Goal: Information Seeking & Learning: Learn about a topic

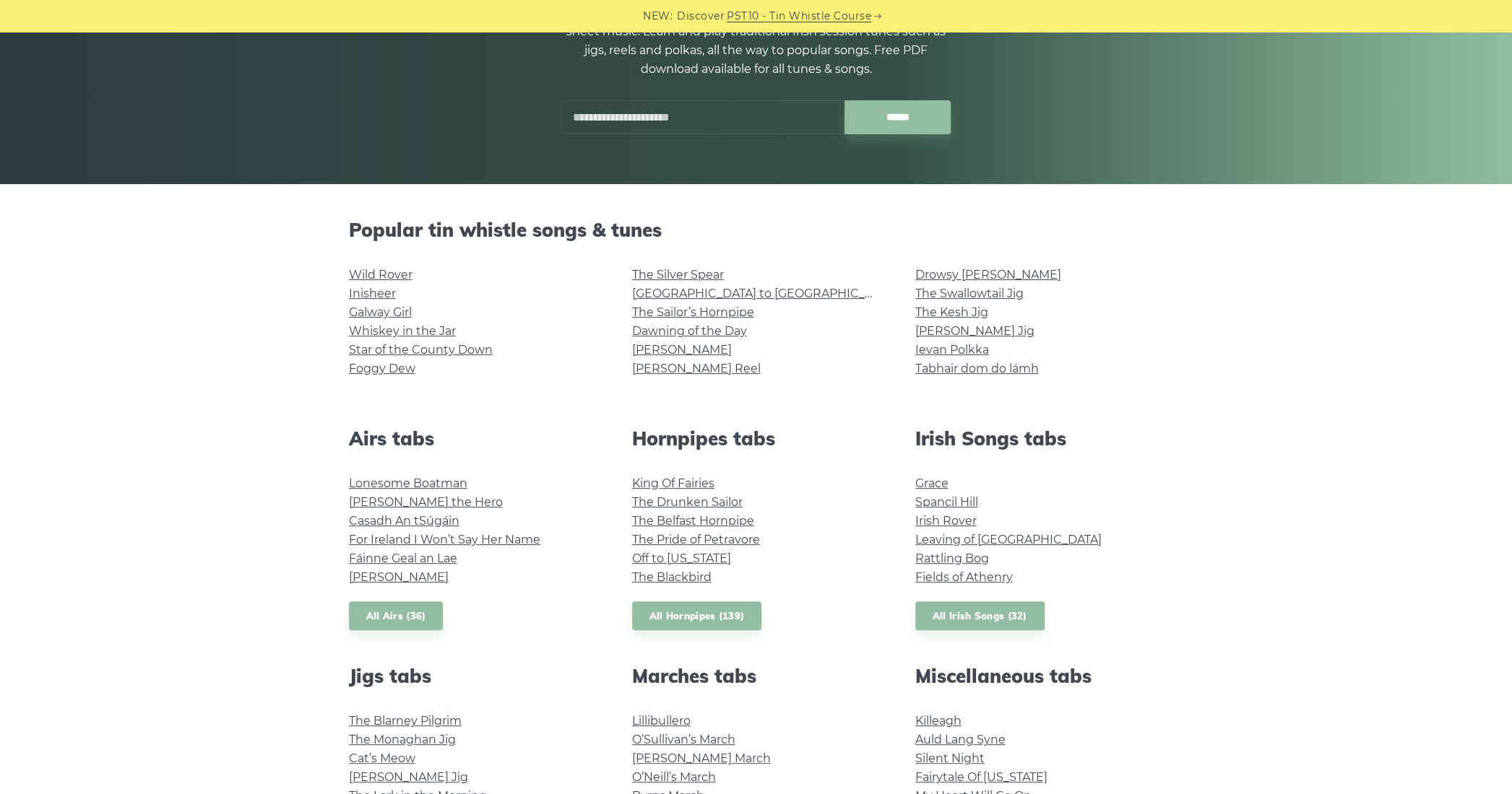
scroll to position [216, 0]
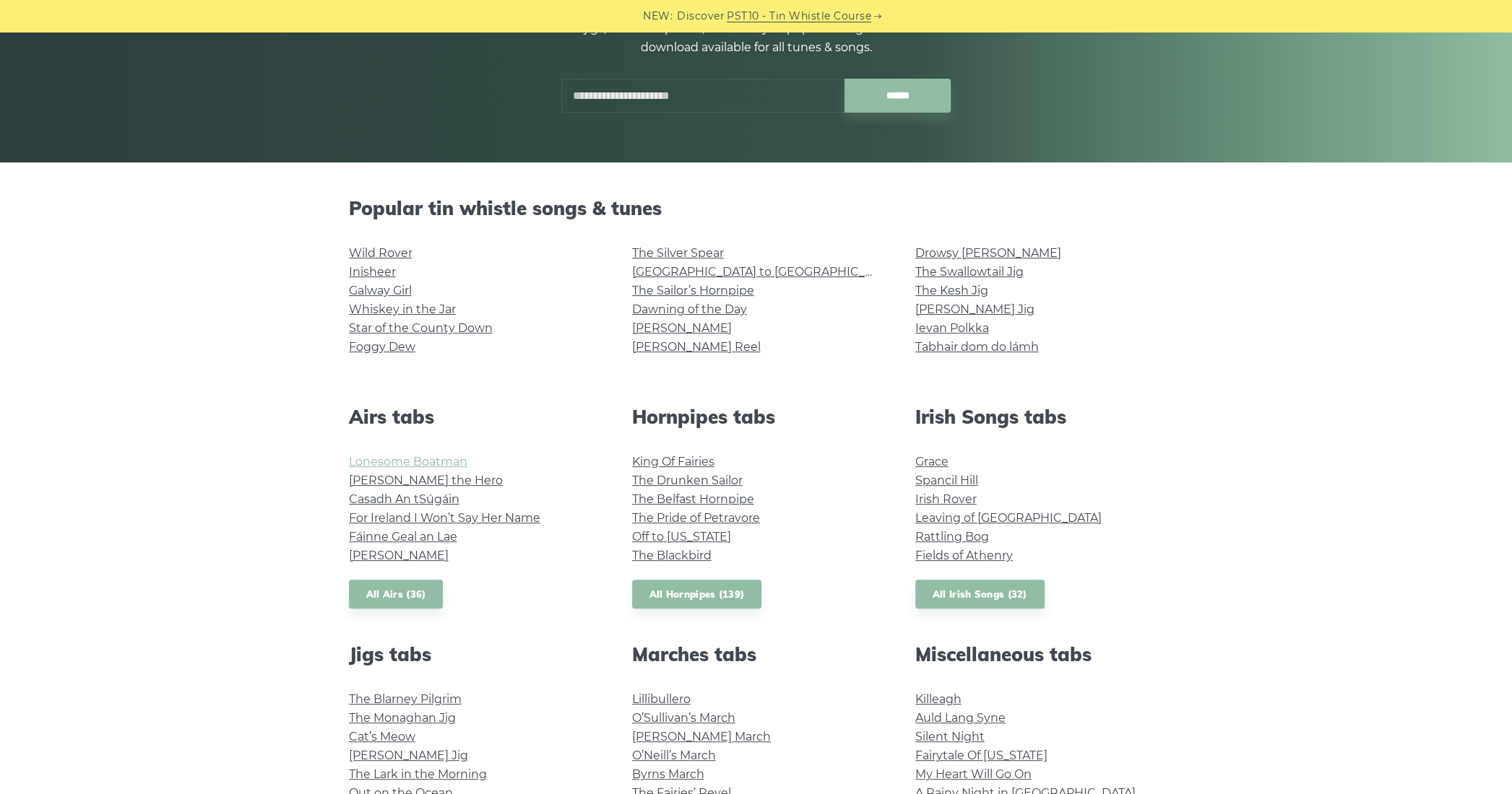
click at [412, 462] on link "Lonesome Boatman" at bounding box center [408, 461] width 118 height 14
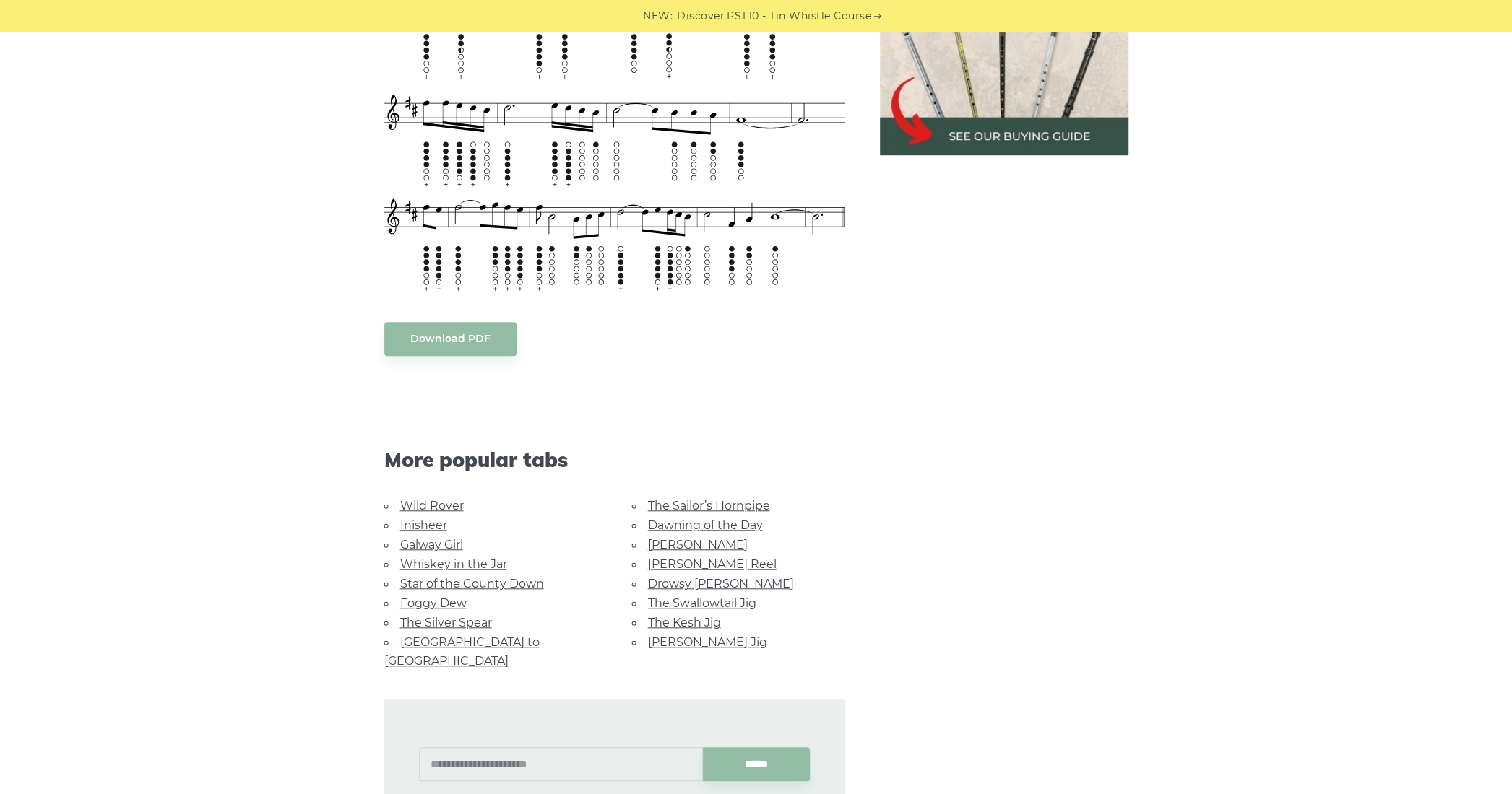
scroll to position [794, 0]
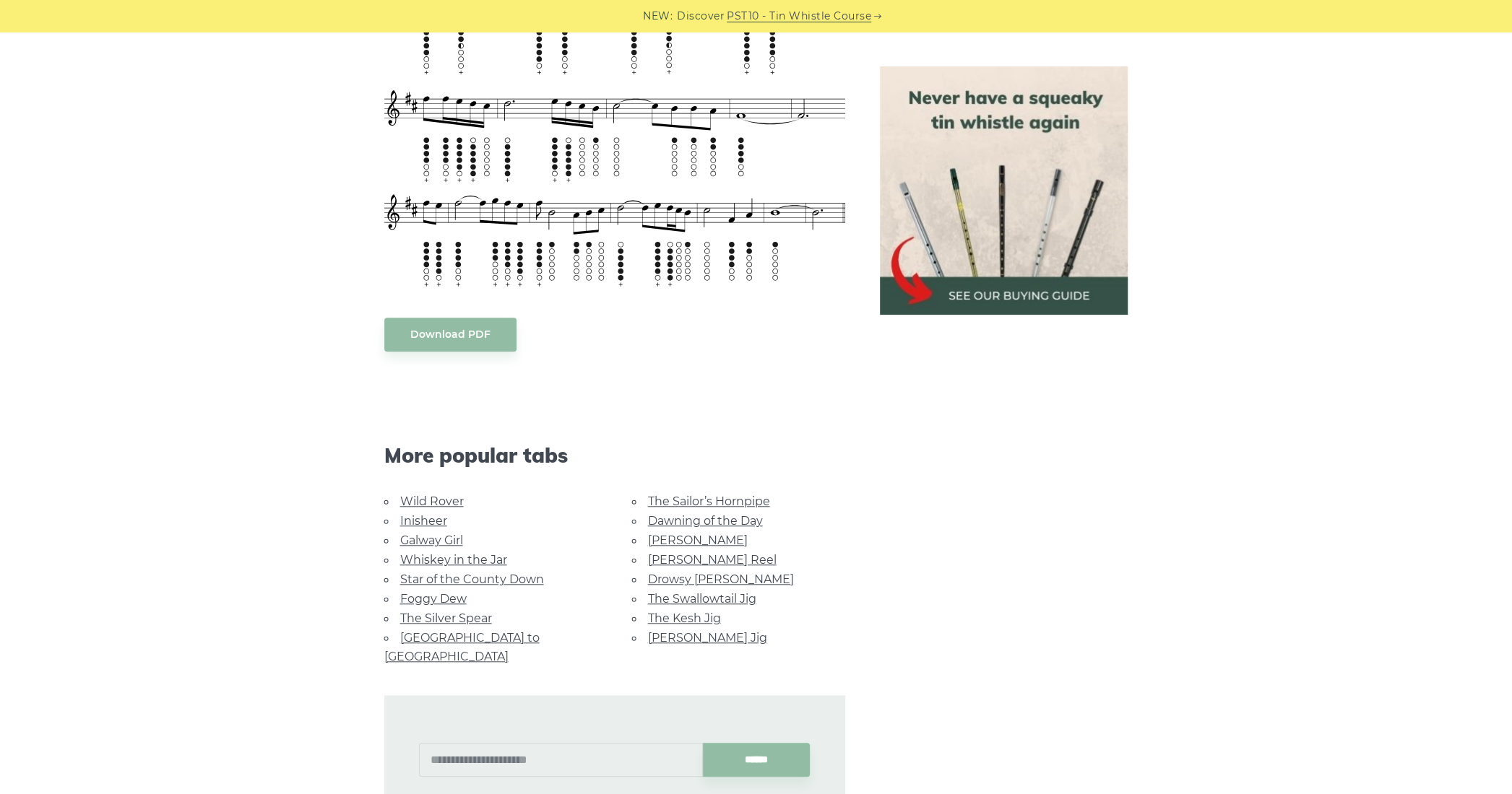
click at [407, 495] on link "Wild Rover" at bounding box center [432, 501] width 63 height 14
click at [447, 514] on link "Inisheer" at bounding box center [424, 521] width 47 height 14
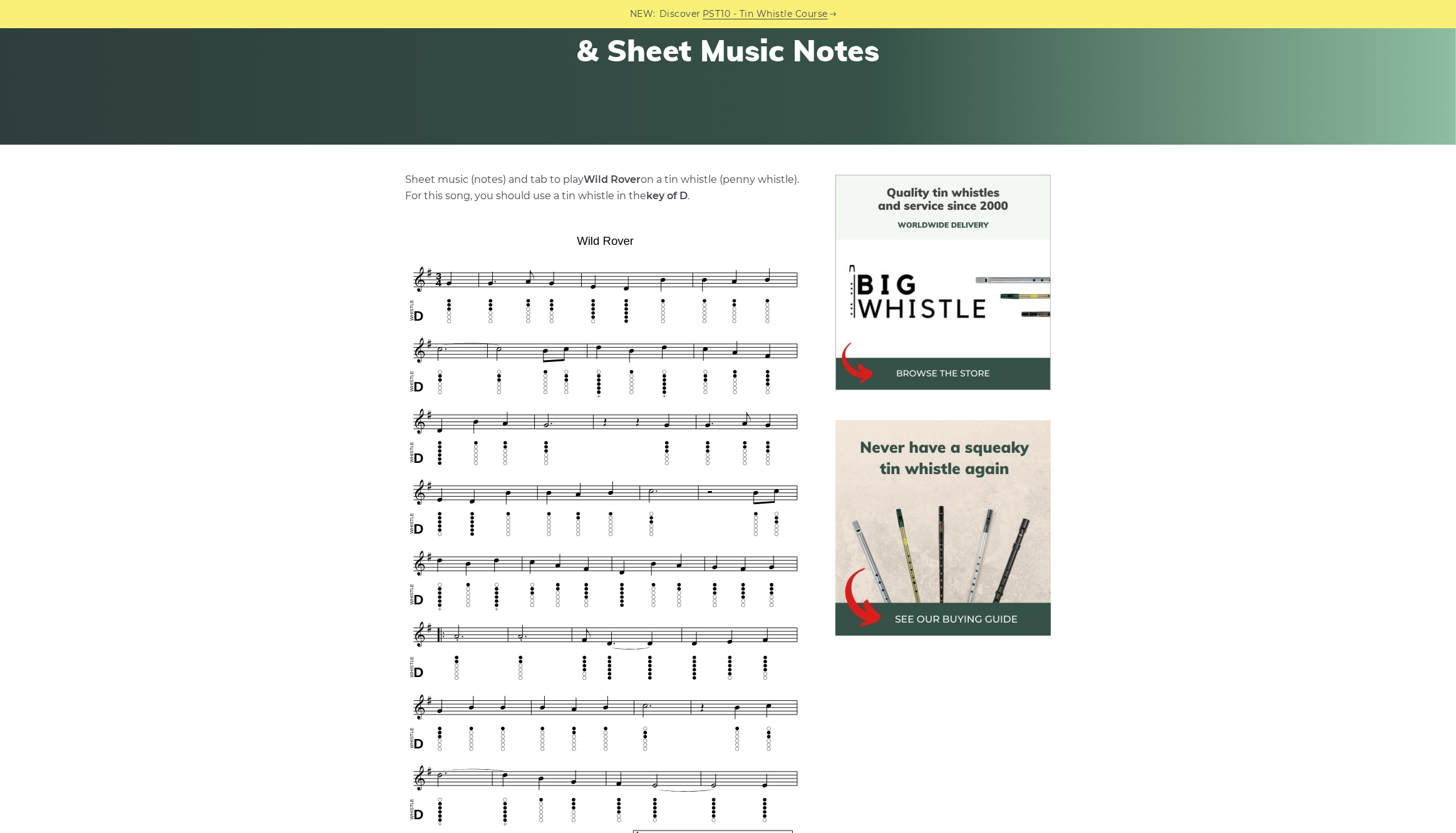
scroll to position [376, 0]
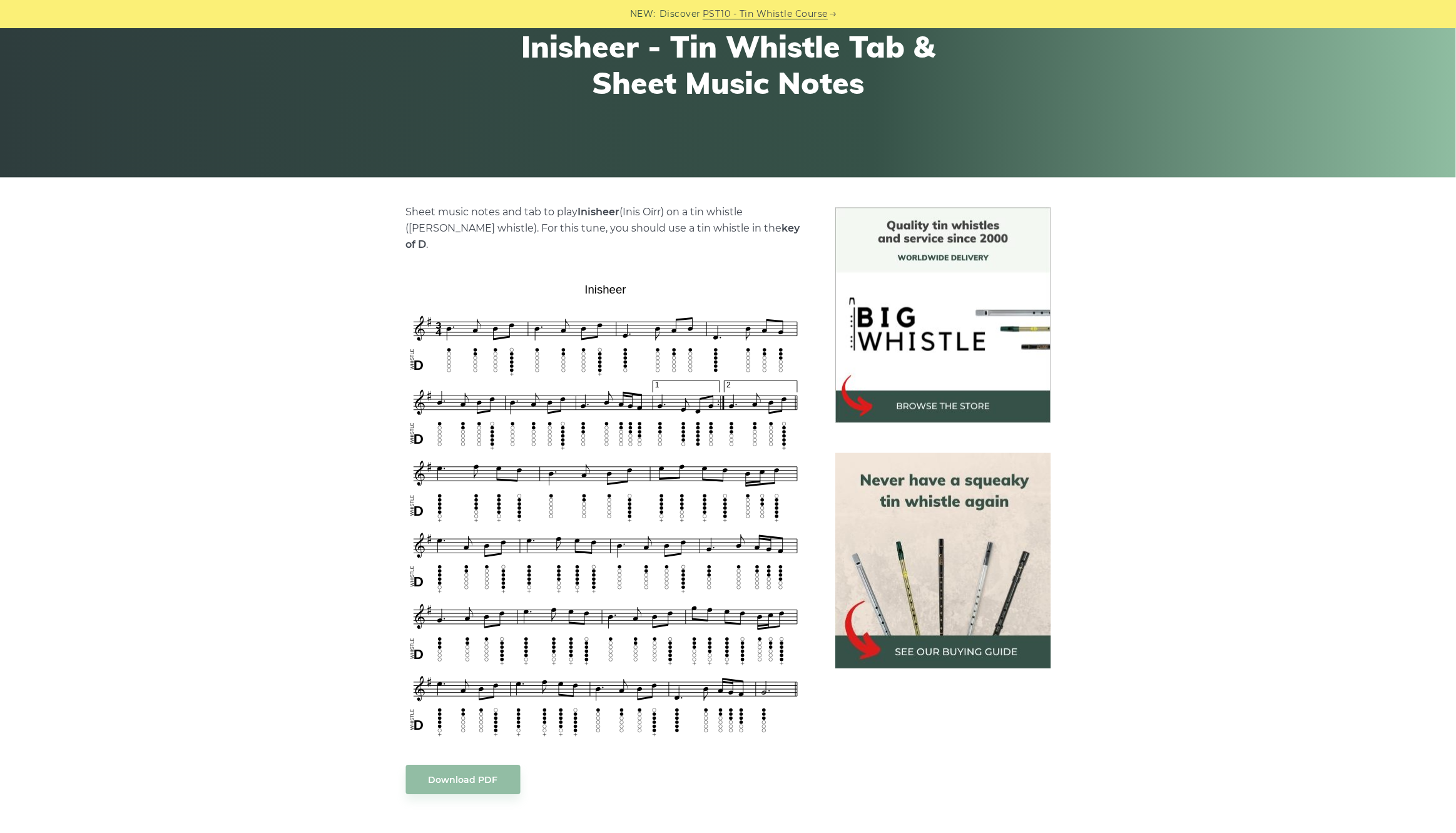
scroll to position [208, 0]
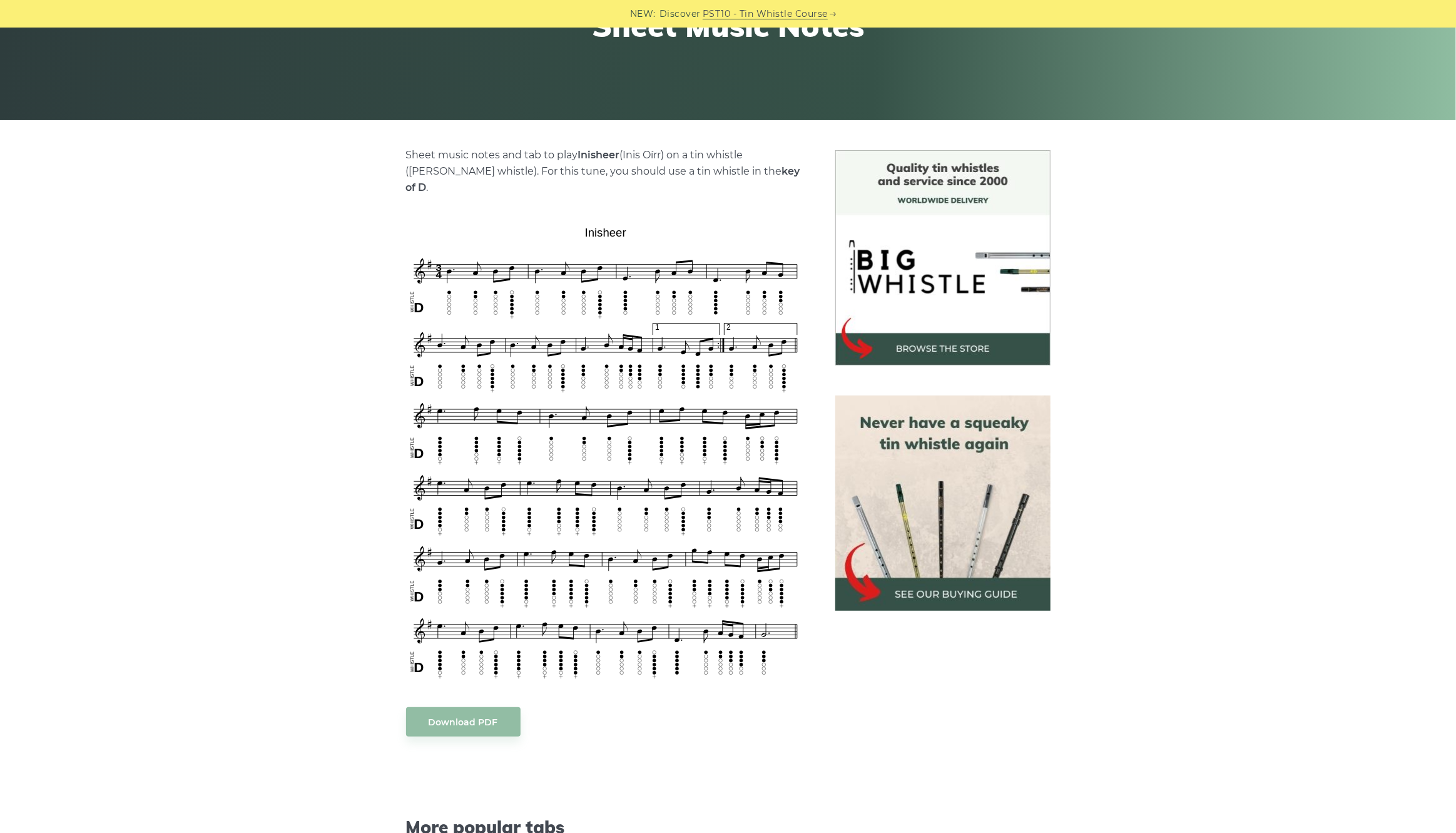
click at [1235, 146] on div "NEW: Discover PST10 - Tin Whistle Course Lessons Fingering Charts Tabs & Notes …" at bounding box center [728, 849] width 1456 height 2061
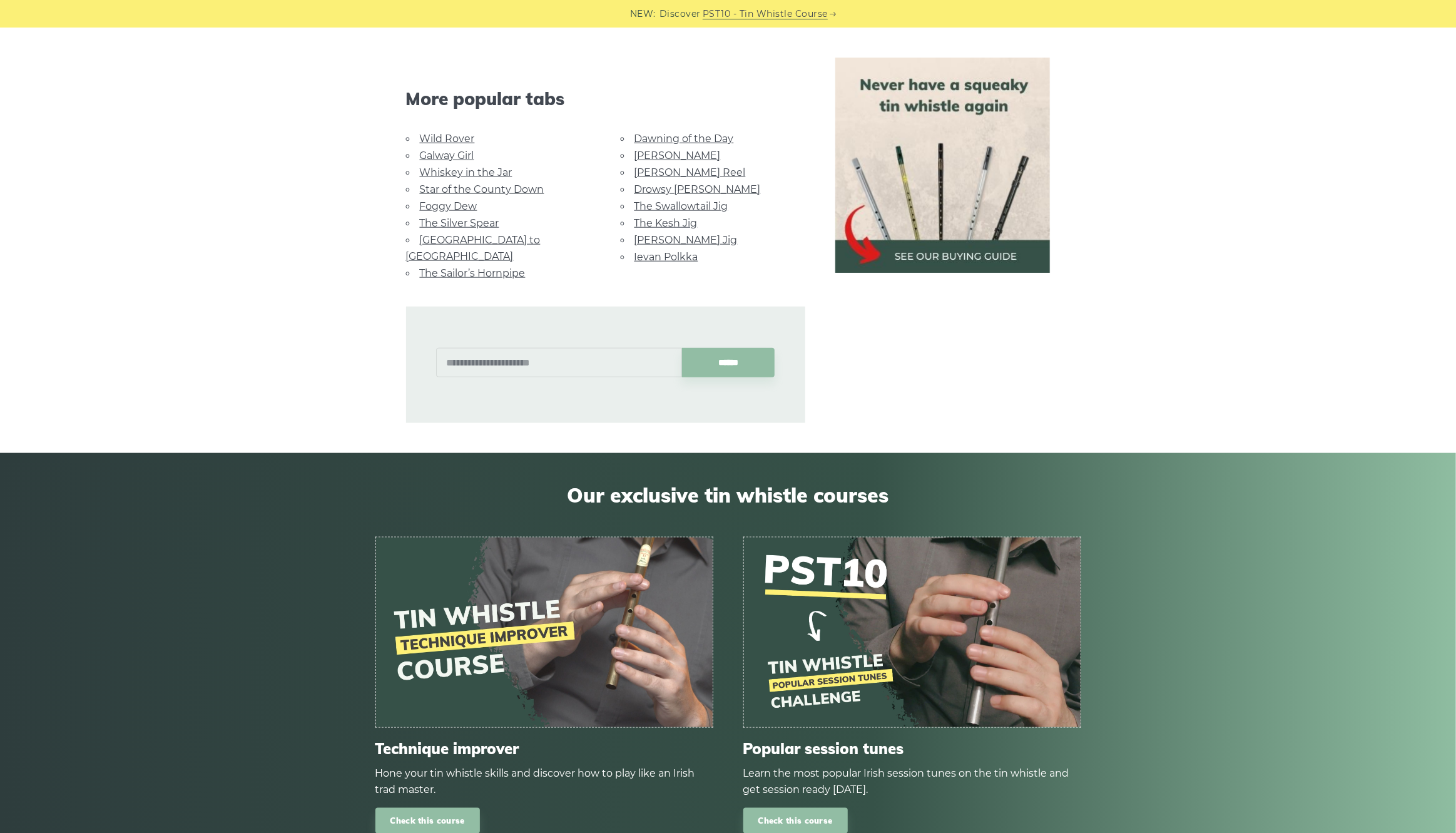
click at [445, 167] on link "Whiskey in the Jar" at bounding box center [467, 172] width 93 height 12
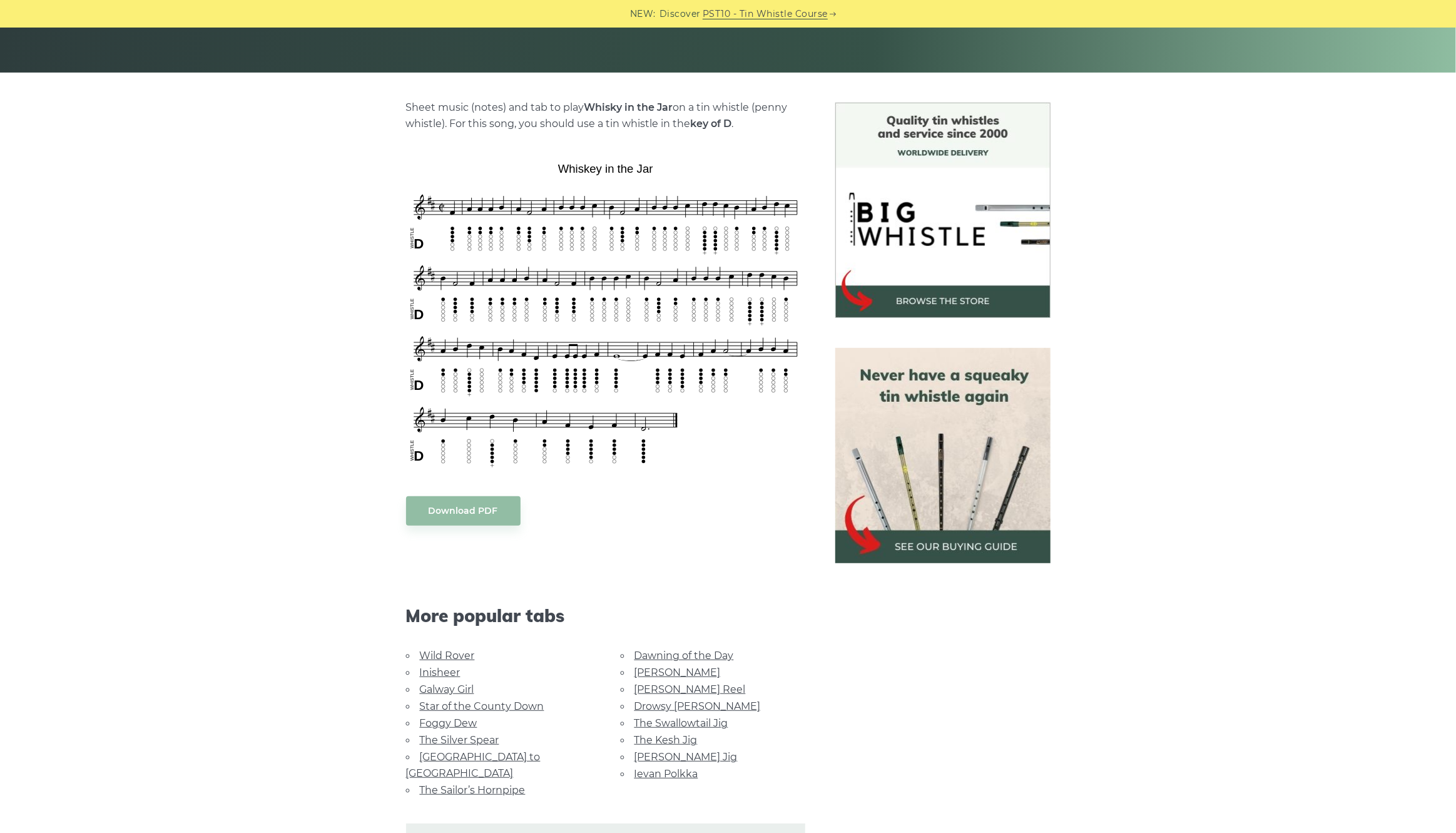
scroll to position [347, 0]
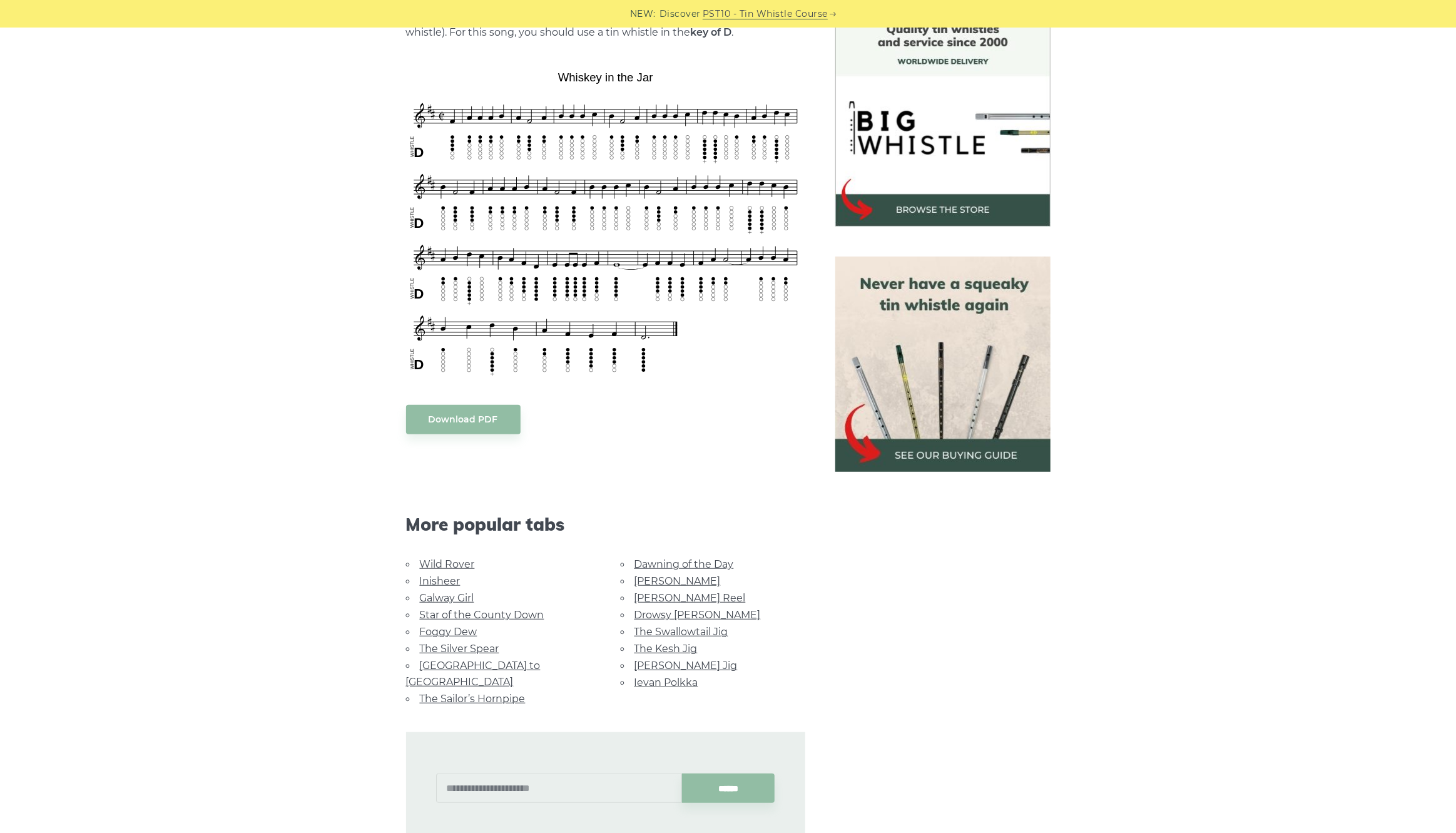
click at [486, 612] on link "Star of the County Down" at bounding box center [482, 615] width 125 height 12
